Goal: Task Accomplishment & Management: Manage account settings

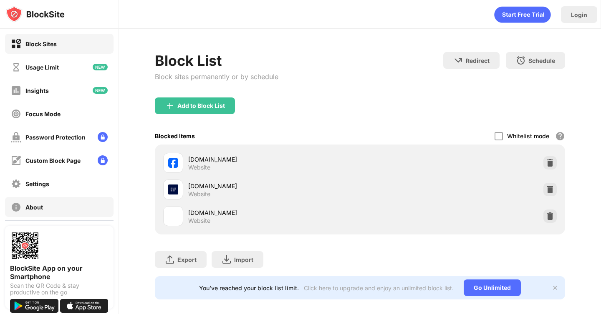
scroll to position [32, 0]
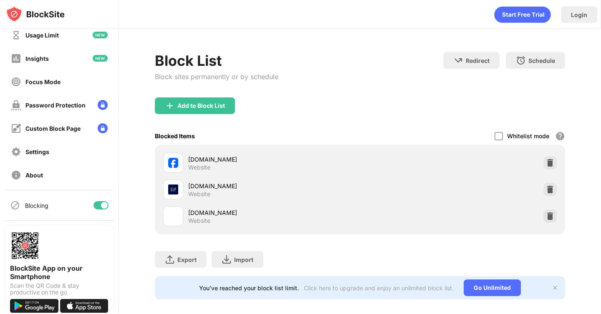
click at [104, 204] on div at bounding box center [104, 205] width 7 height 7
